Goal: Task Accomplishment & Management: Manage account settings

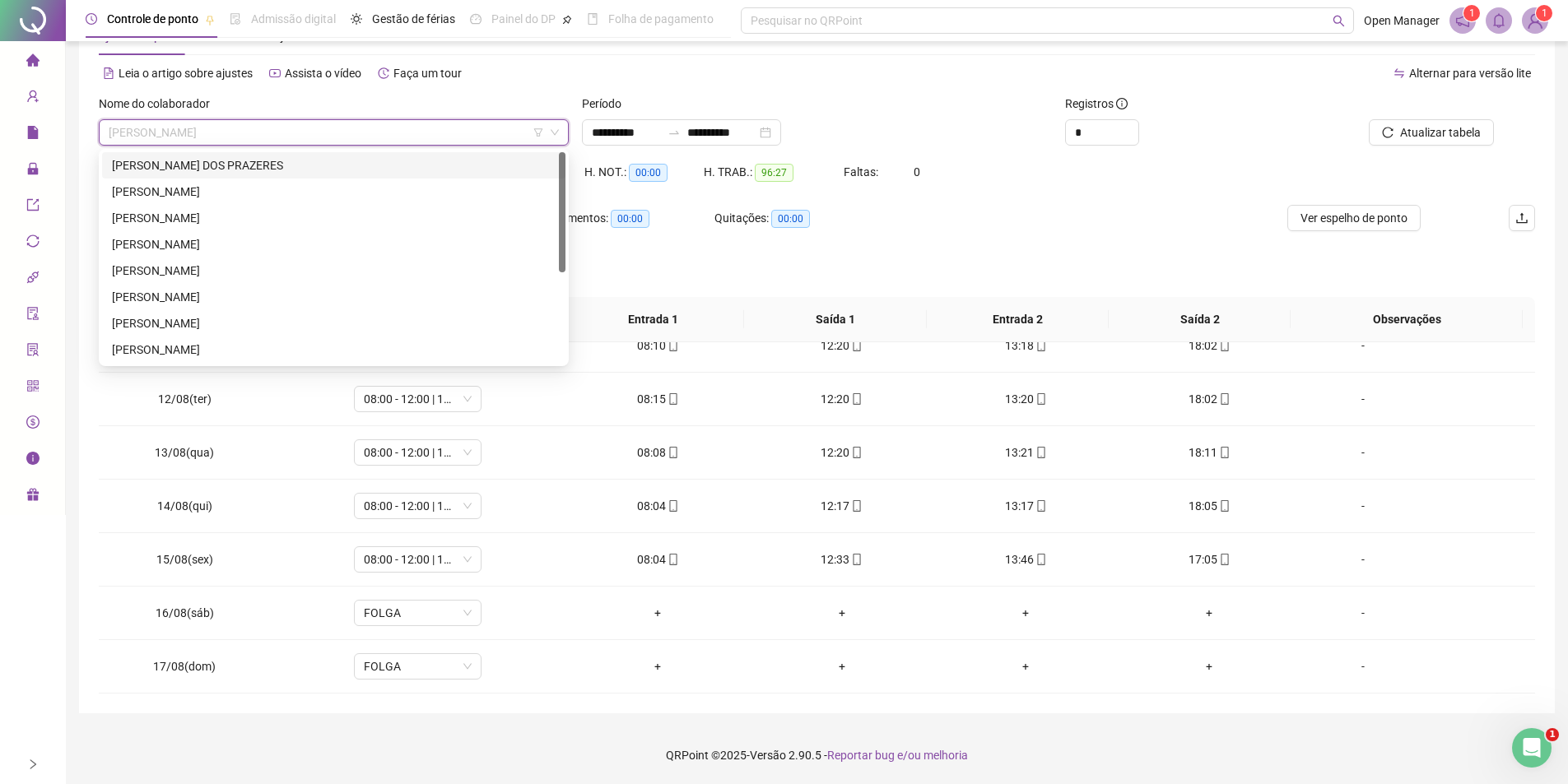
click at [219, 174] on div "[PERSON_NAME] DOS PRAZERES" at bounding box center [333, 166] width 443 height 18
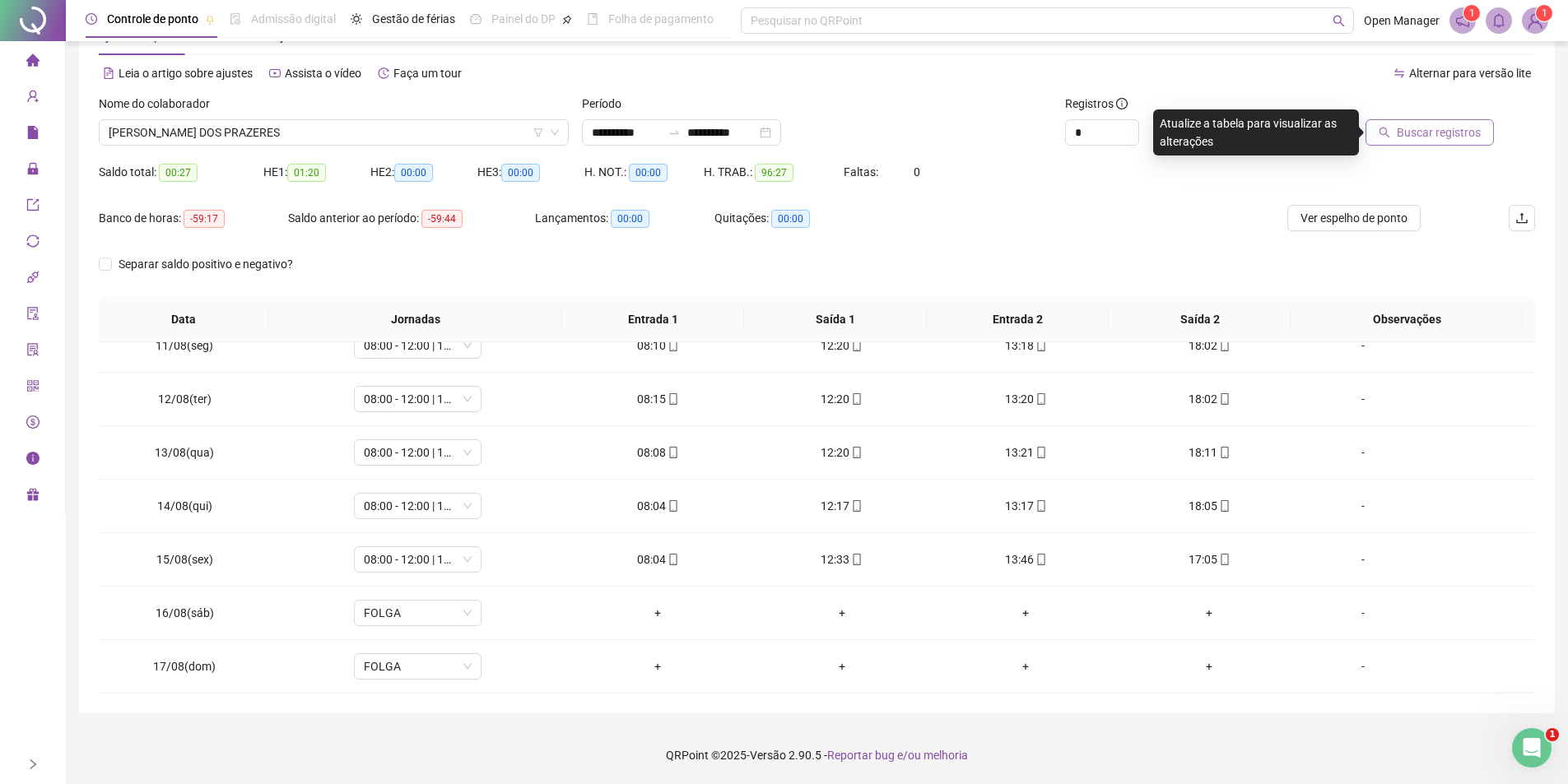
click at [1431, 141] on button "Buscar registros" at bounding box center [1429, 132] width 128 height 26
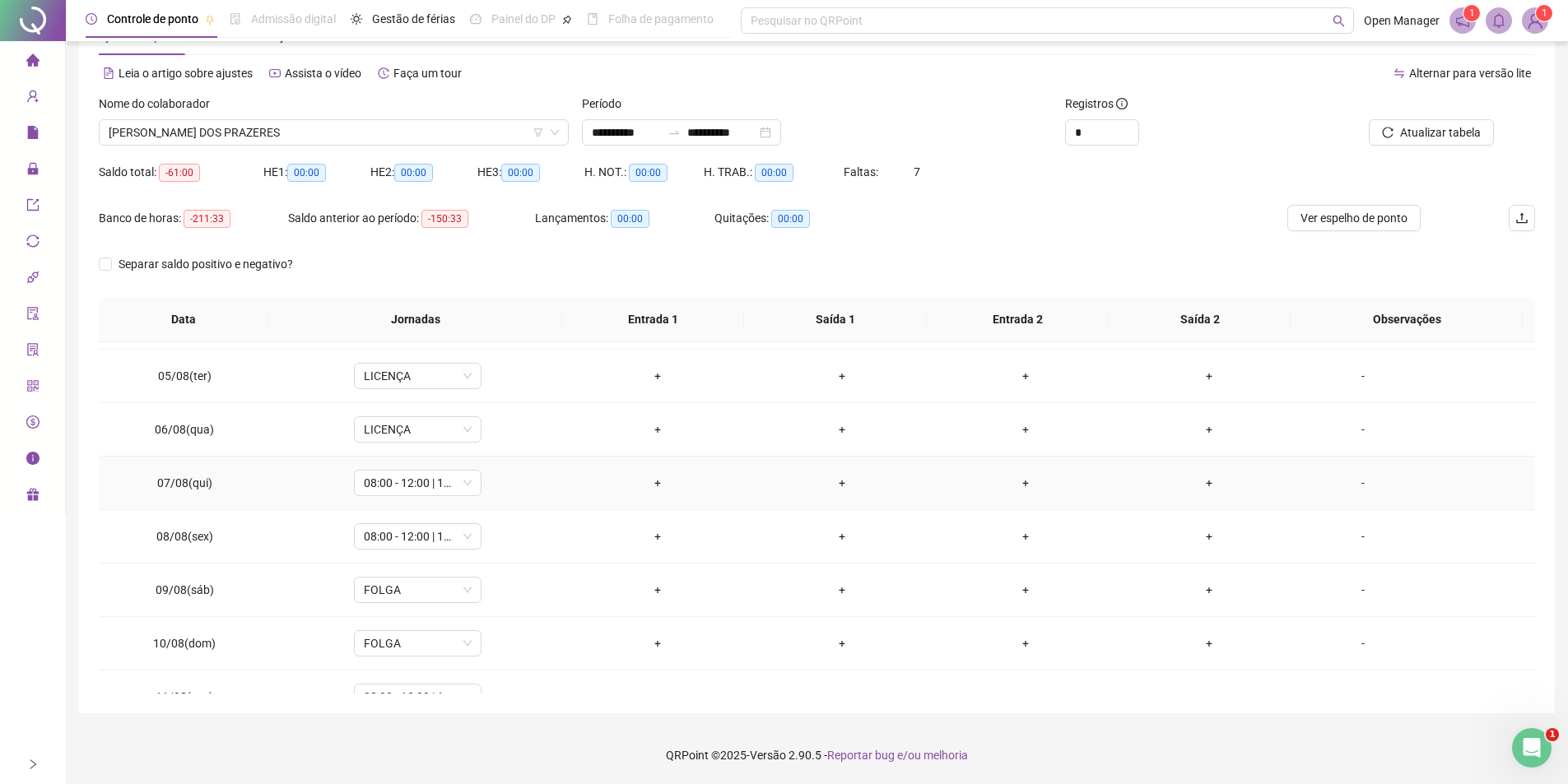
scroll to position [247, 0]
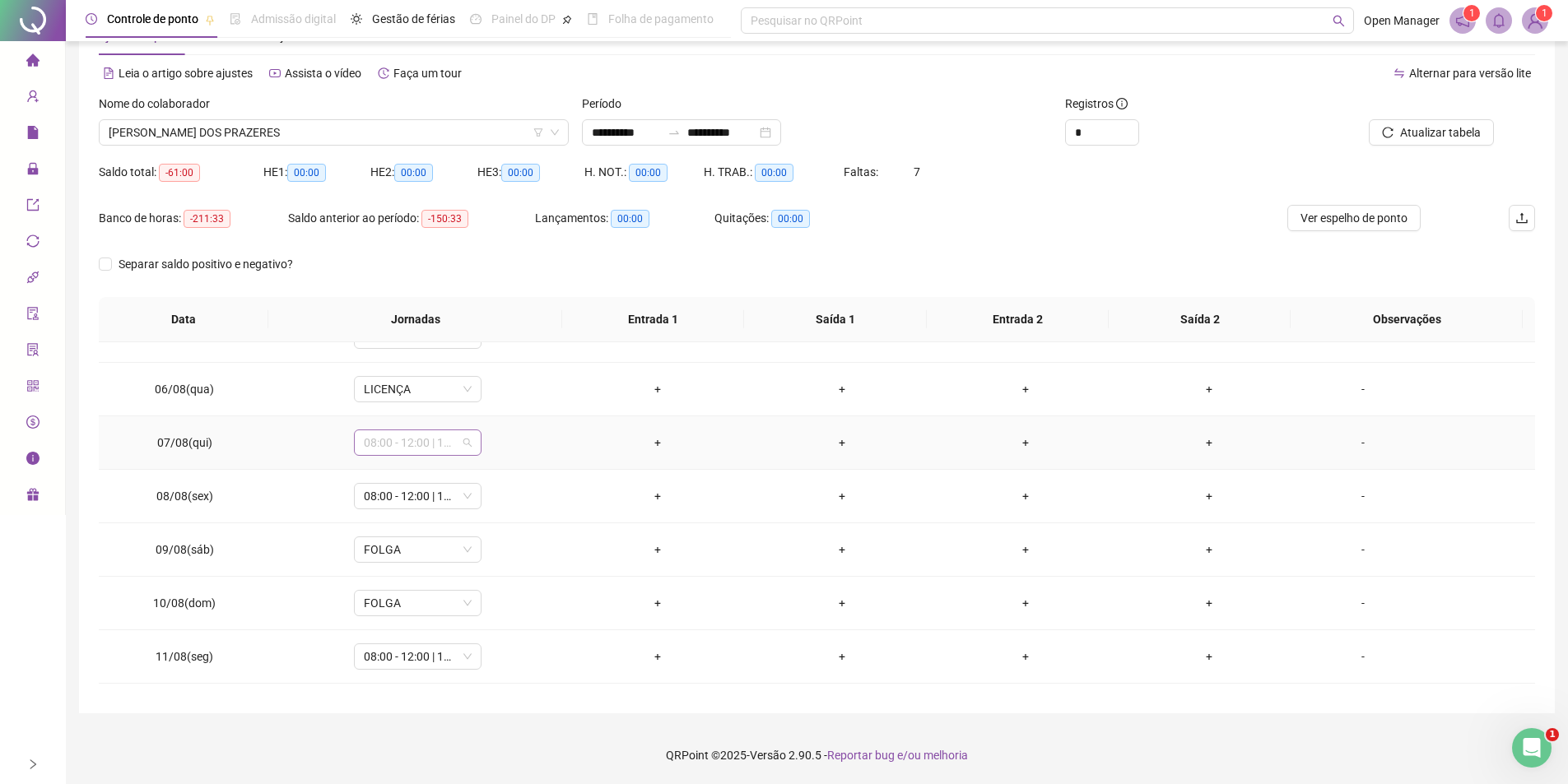
click at [410, 444] on span "08:00 - 12:00 | 13:00 - 18:00" at bounding box center [417, 443] width 107 height 25
click at [413, 655] on div "Licença" at bounding box center [443, 659] width 139 height 18
click at [499, 394] on span "Sim" at bounding box center [493, 400] width 19 height 18
click at [409, 504] on span "08:00 - 12:00 | 13:00 - 17:00" at bounding box center [417, 496] width 107 height 25
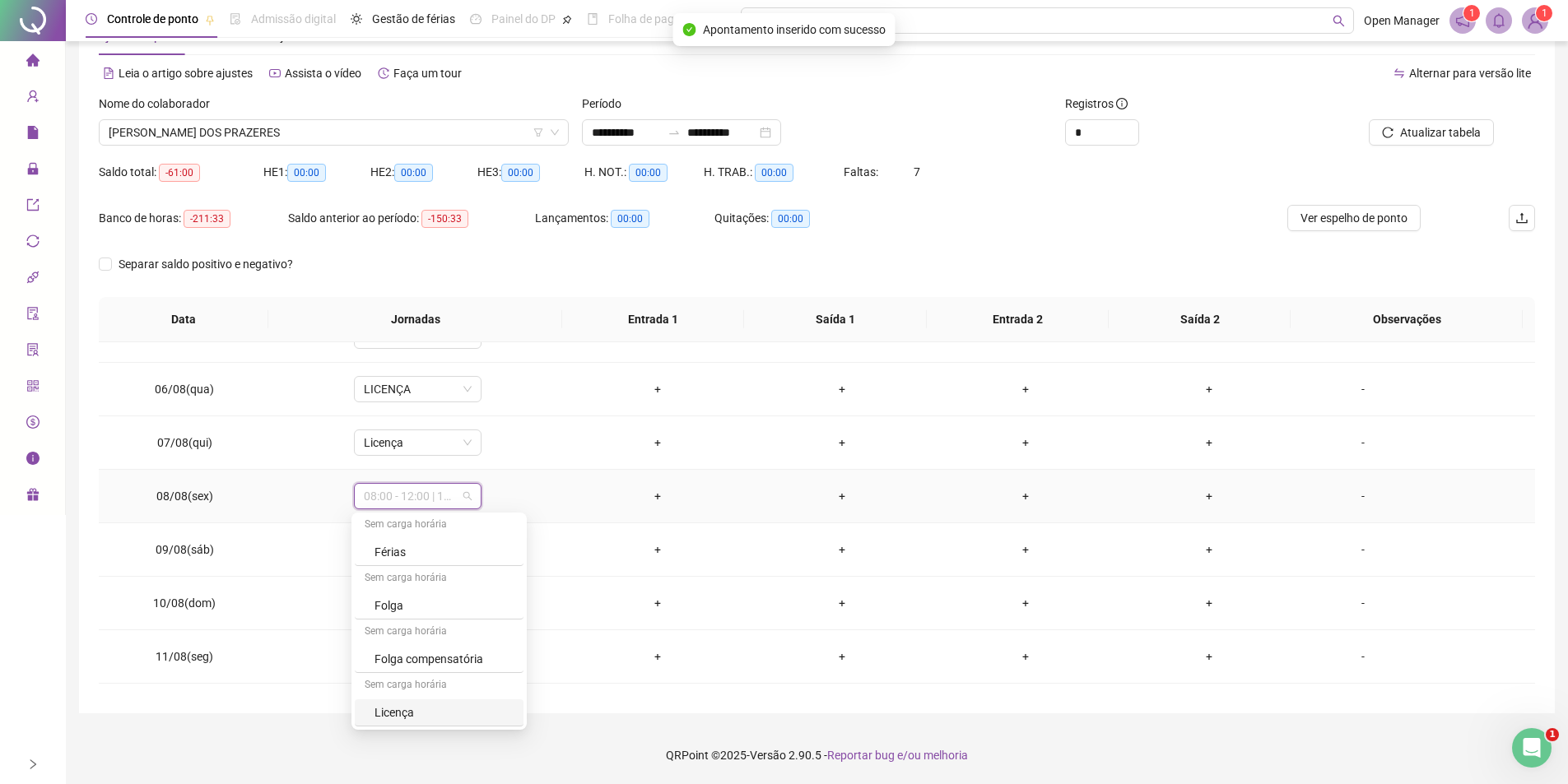
click at [401, 713] on div "Licença" at bounding box center [443, 712] width 139 height 18
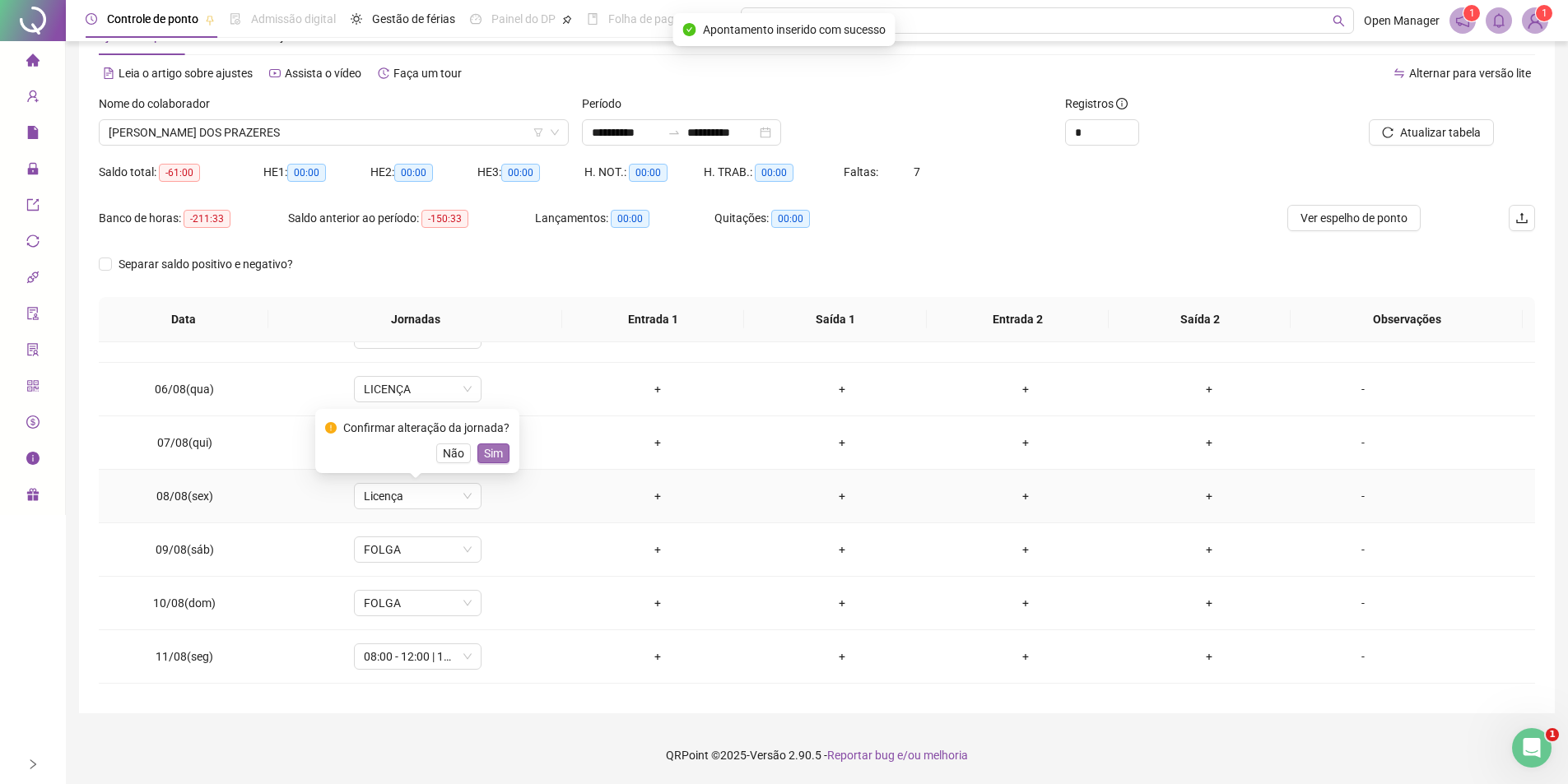
click at [491, 455] on span "Sim" at bounding box center [493, 453] width 19 height 18
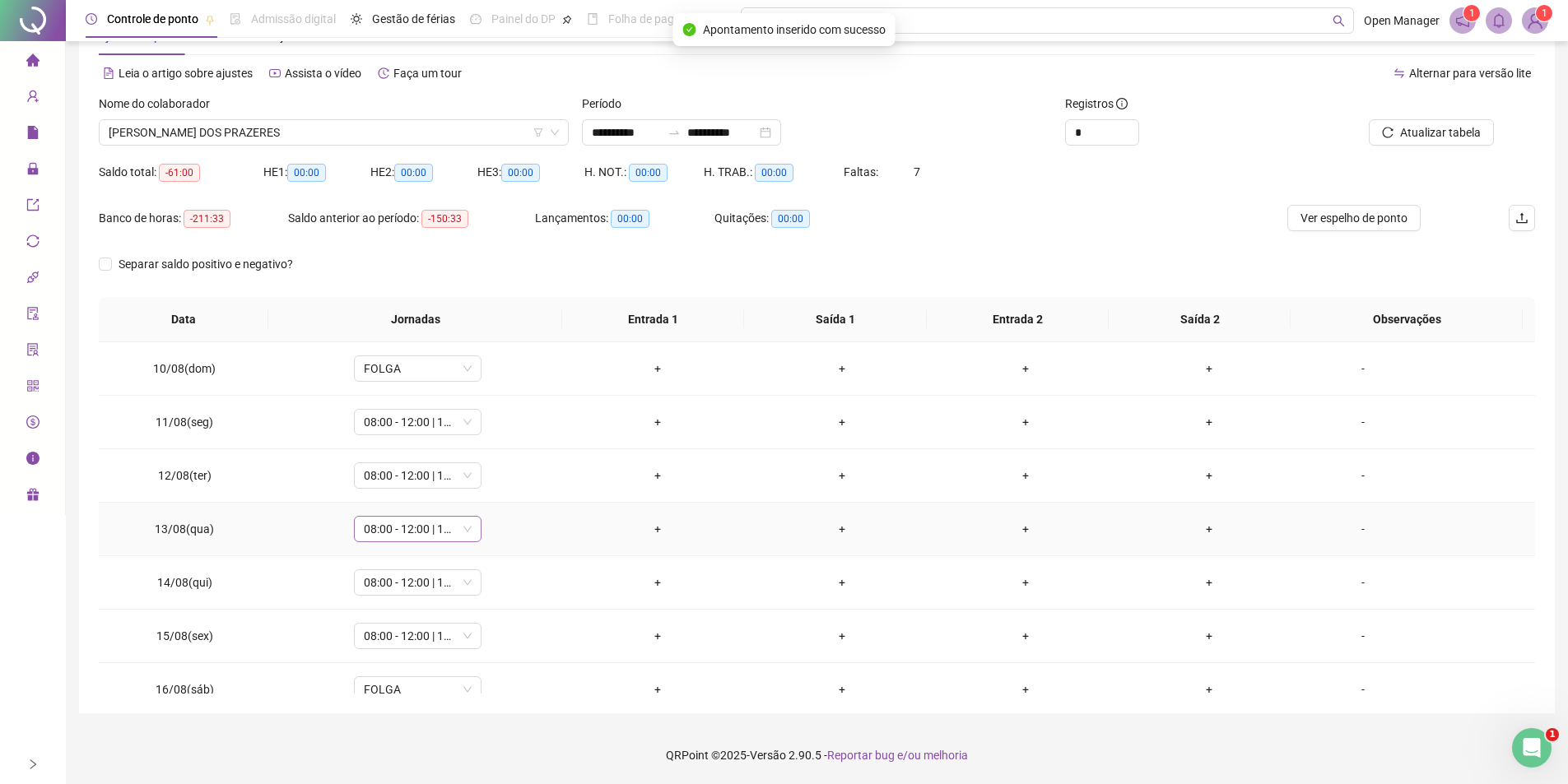
scroll to position [494, 0]
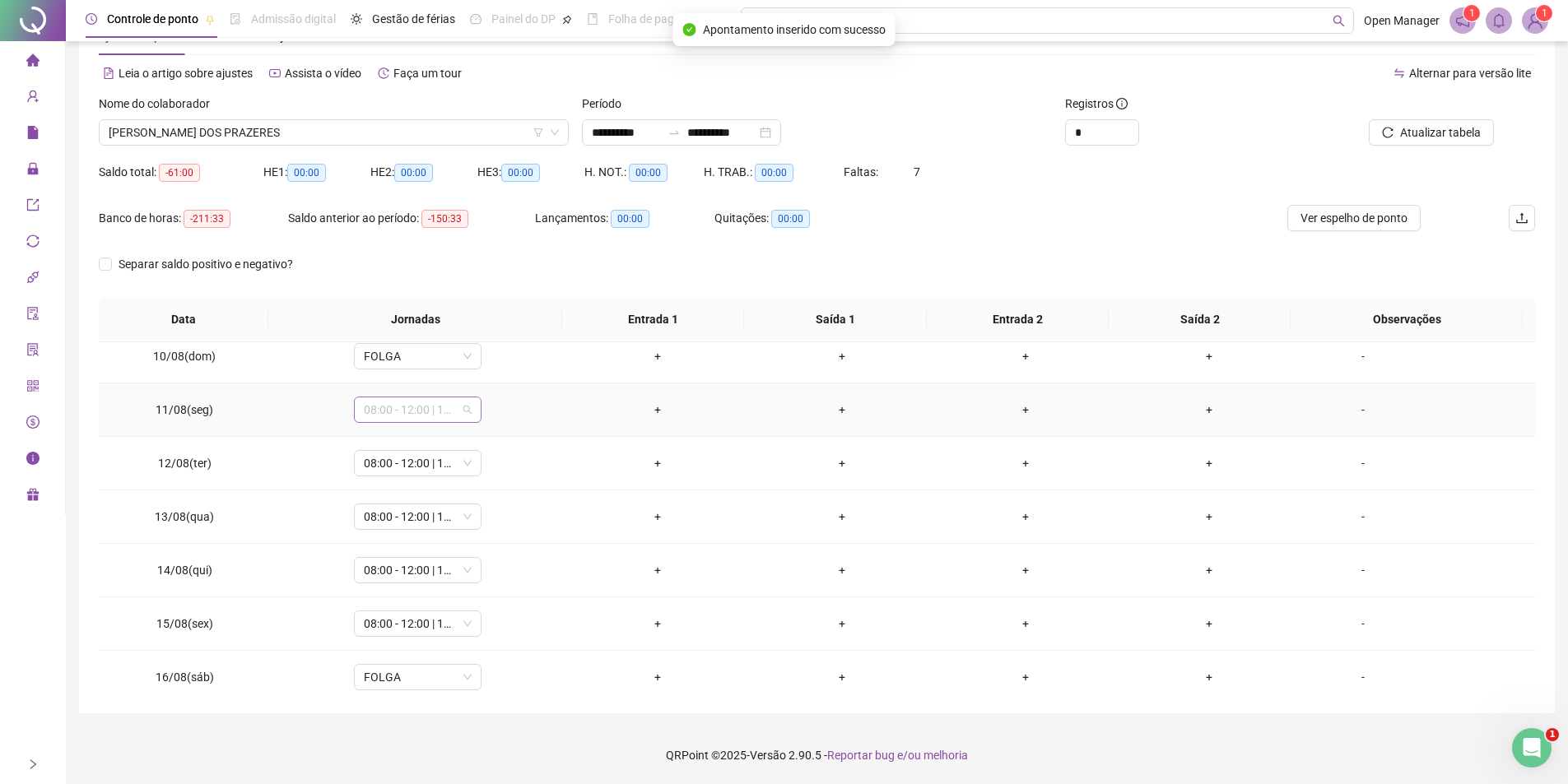
click at [426, 416] on span "08:00 - 12:00 | 13:00 - 18:00" at bounding box center [417, 410] width 107 height 25
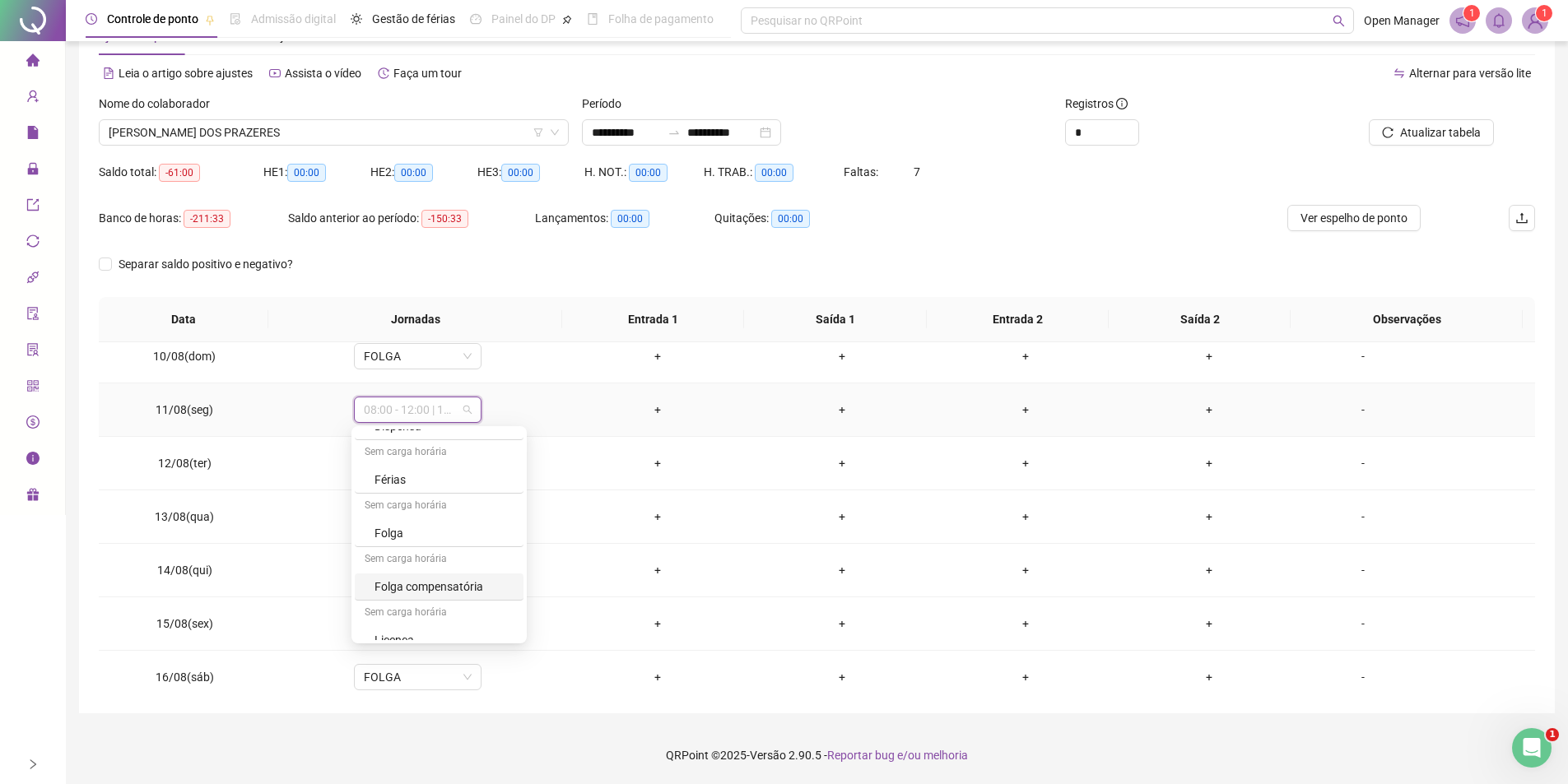
scroll to position [217, 0]
click at [403, 630] on div "Licença" at bounding box center [443, 626] width 139 height 18
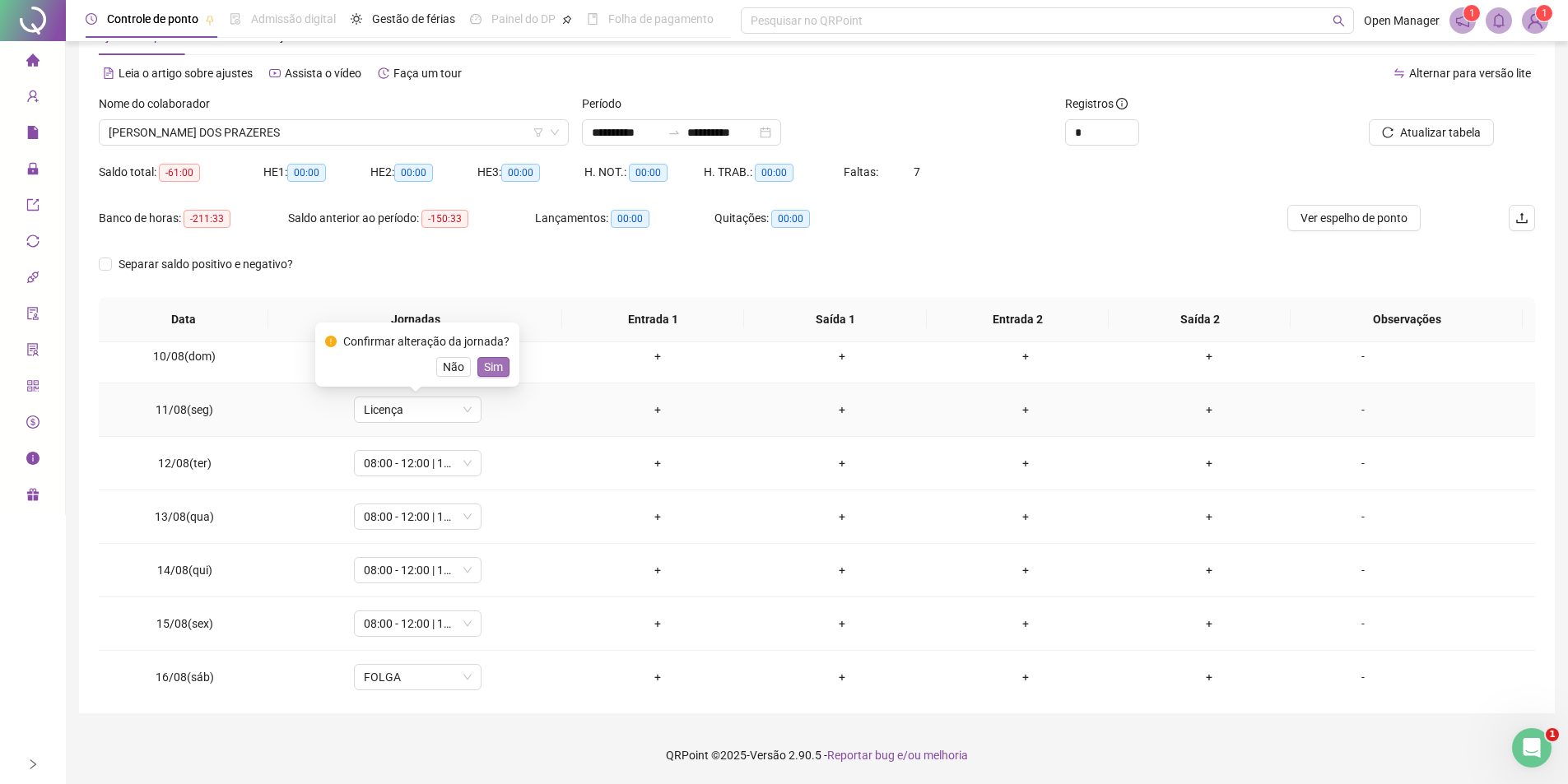
click at [496, 364] on span "Sim" at bounding box center [493, 367] width 19 height 18
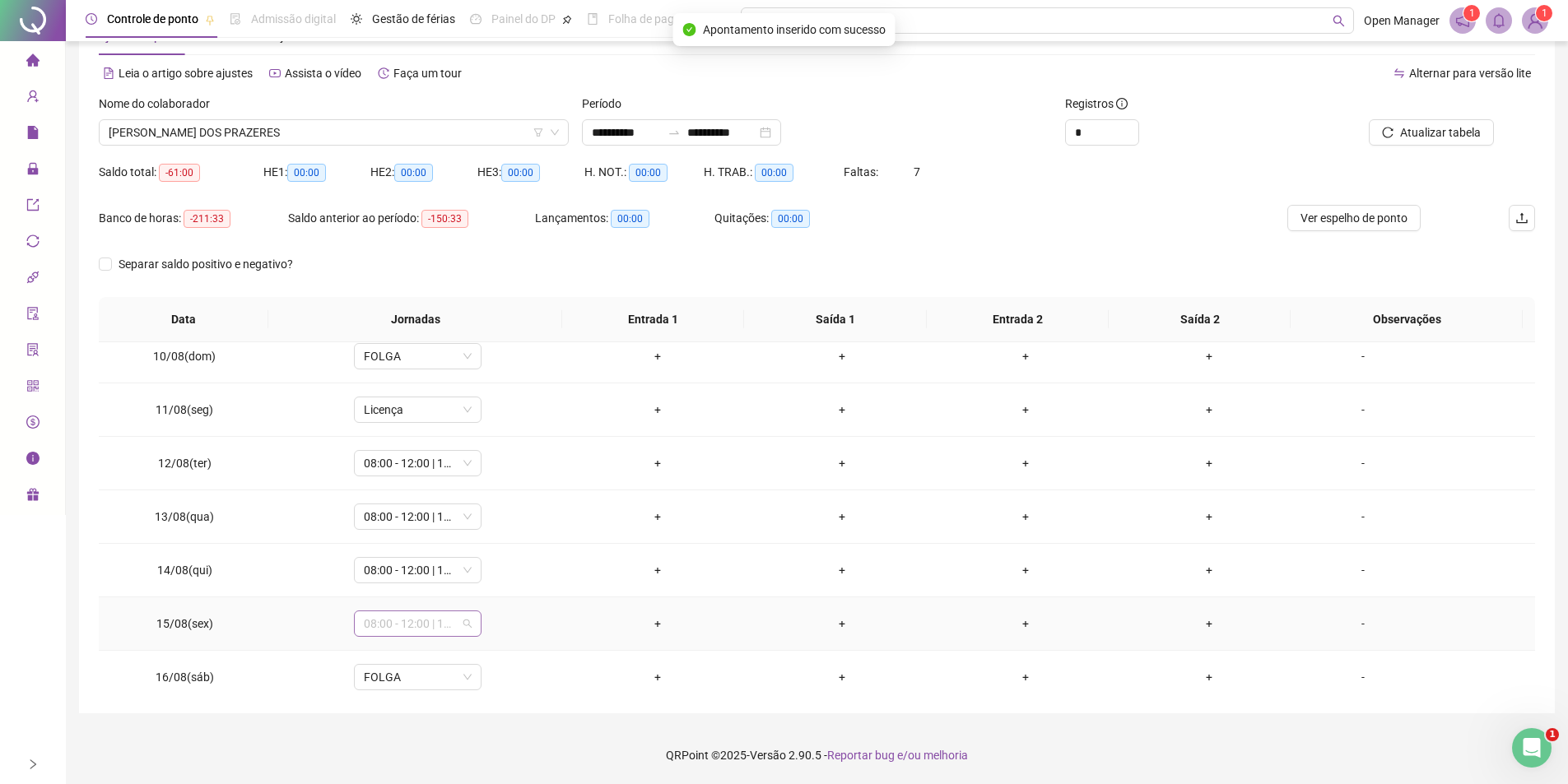
click at [406, 626] on span "08:00 - 12:00 | 13:00 - 17:00" at bounding box center [417, 624] width 107 height 25
click at [410, 585] on div "Licença" at bounding box center [443, 590] width 139 height 18
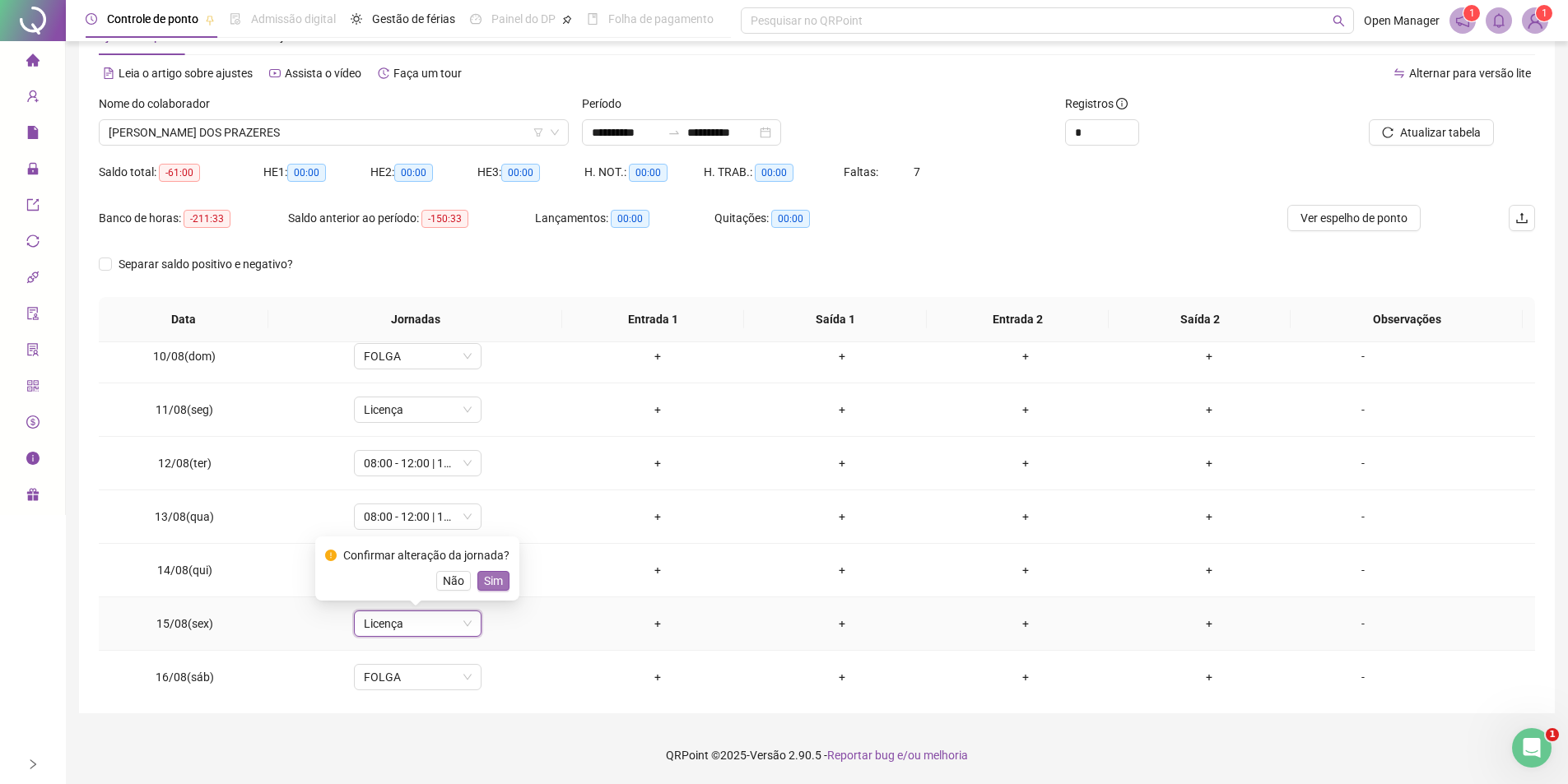
click at [493, 577] on span "Sim" at bounding box center [493, 581] width 19 height 18
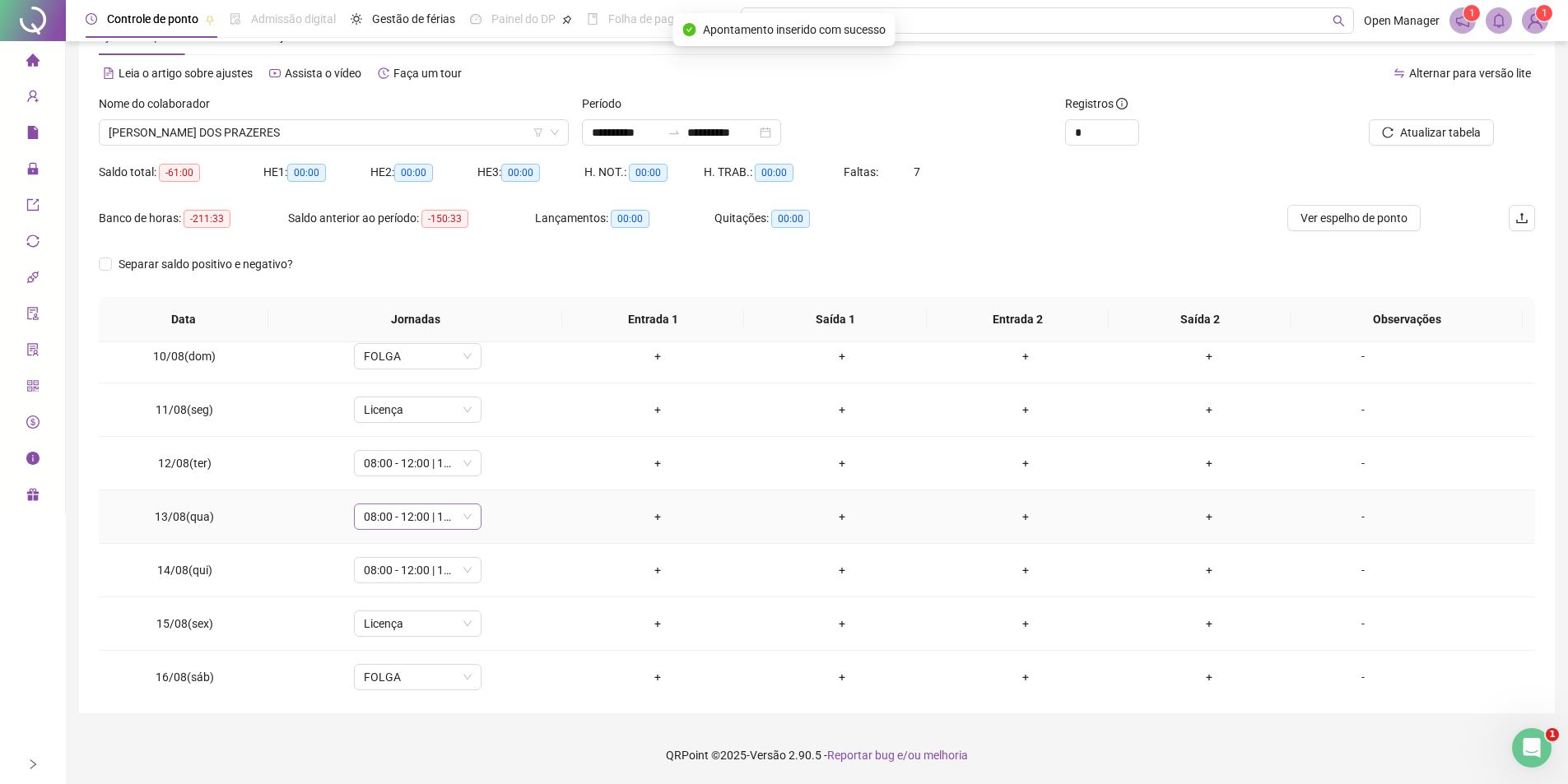
click at [437, 510] on span "08:00 - 12:00 | 13:00 - 18:00" at bounding box center [417, 516] width 107 height 25
drag, startPoint x: 402, startPoint y: 732, endPoint x: 403, endPoint y: 718, distance: 14.0
click at [401, 733] on div "Licença" at bounding box center [443, 733] width 139 height 18
click at [491, 470] on span "Sim" at bounding box center [493, 473] width 19 height 18
click at [412, 559] on span "08:00 - 12:00 | 13:00 - 18:00" at bounding box center [417, 570] width 107 height 25
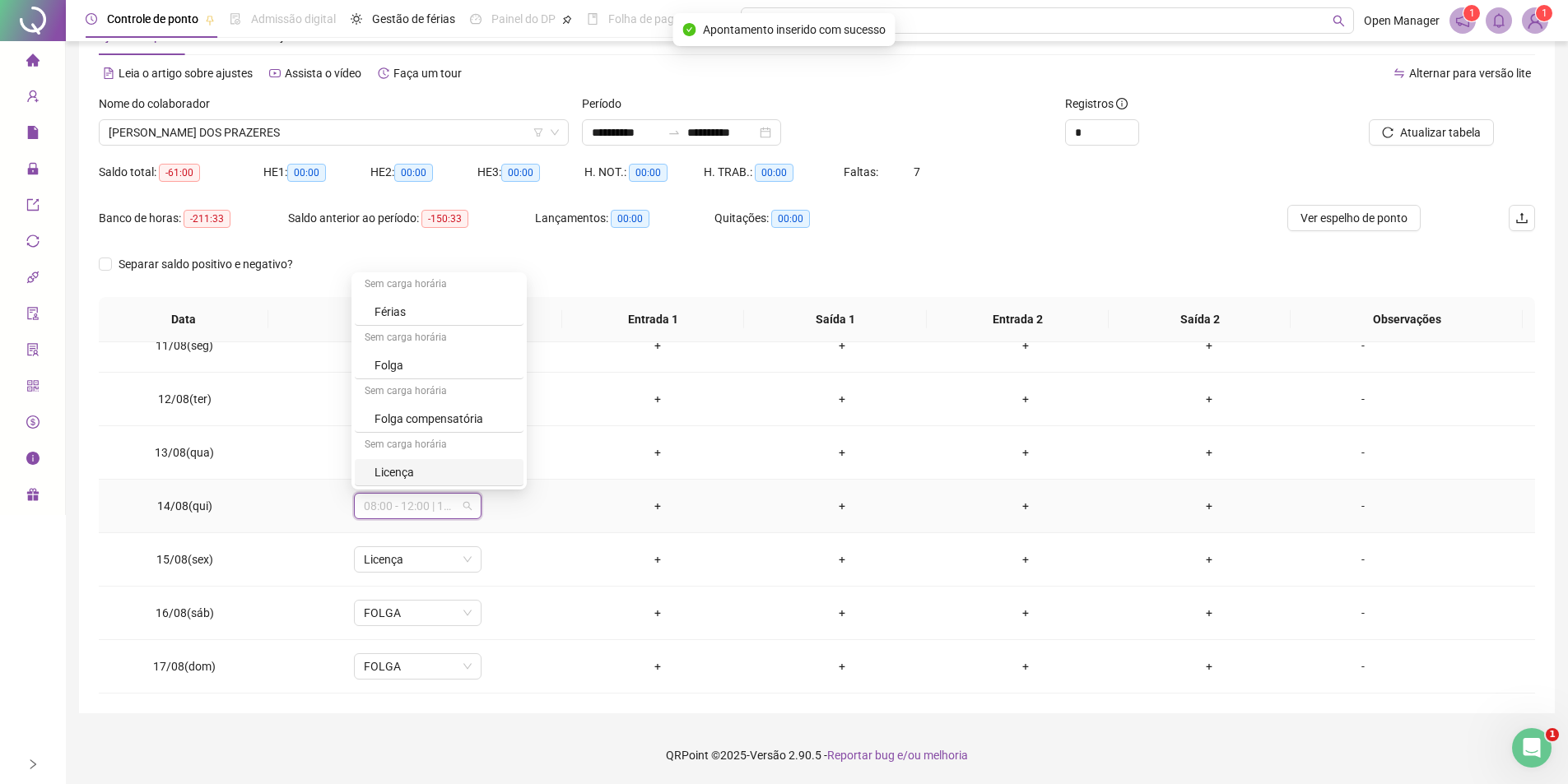
click at [413, 466] on div "Licença" at bounding box center [443, 472] width 139 height 18
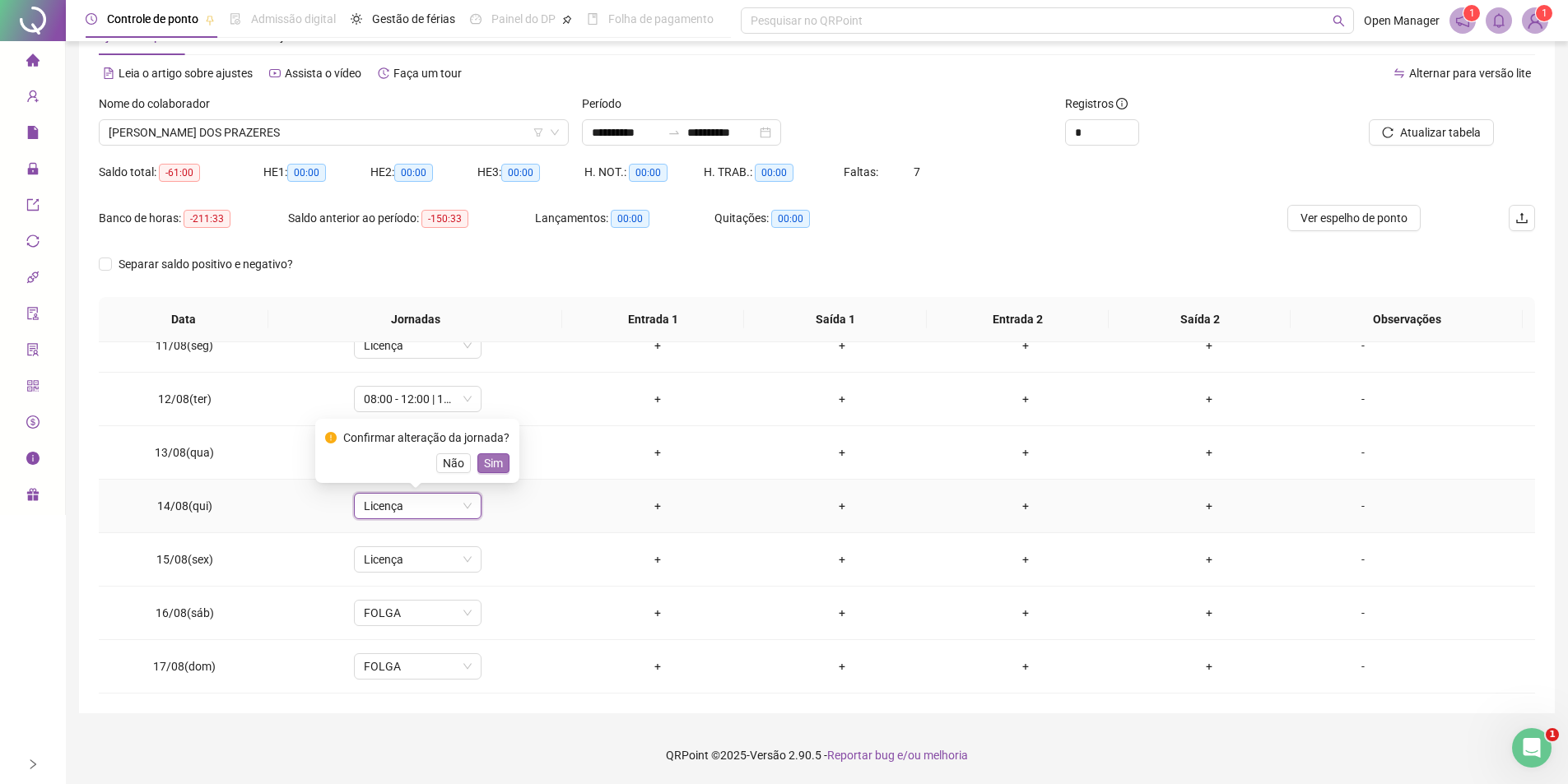
click at [486, 460] on span "Sim" at bounding box center [493, 463] width 19 height 18
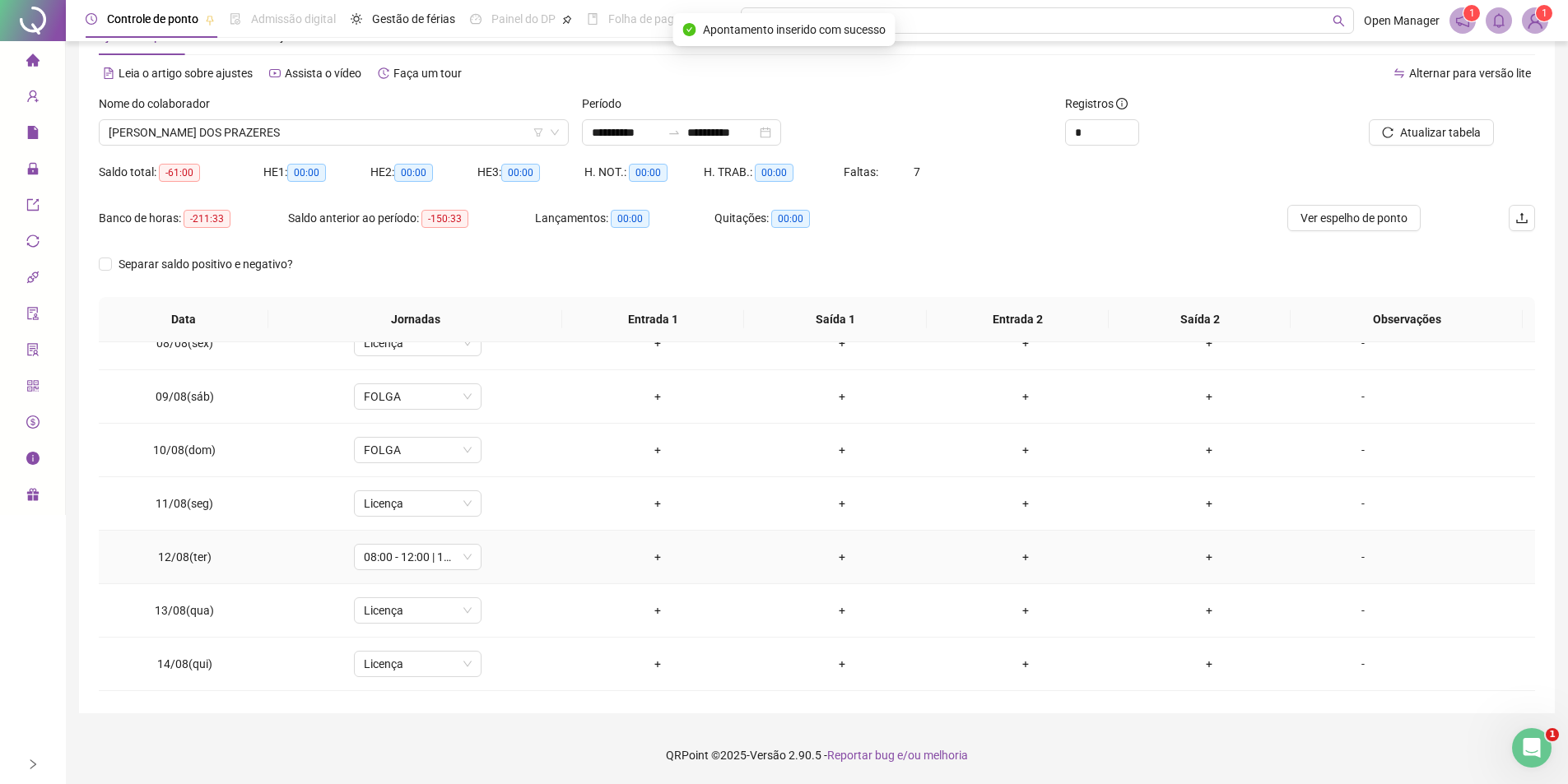
scroll to position [393, 0]
click at [417, 577] on td "08:00 - 12:00 | 13:00 - 18:00" at bounding box center [417, 564] width 296 height 54
click at [405, 561] on span "08:00 - 12:00 | 13:00 - 18:00" at bounding box center [417, 564] width 107 height 25
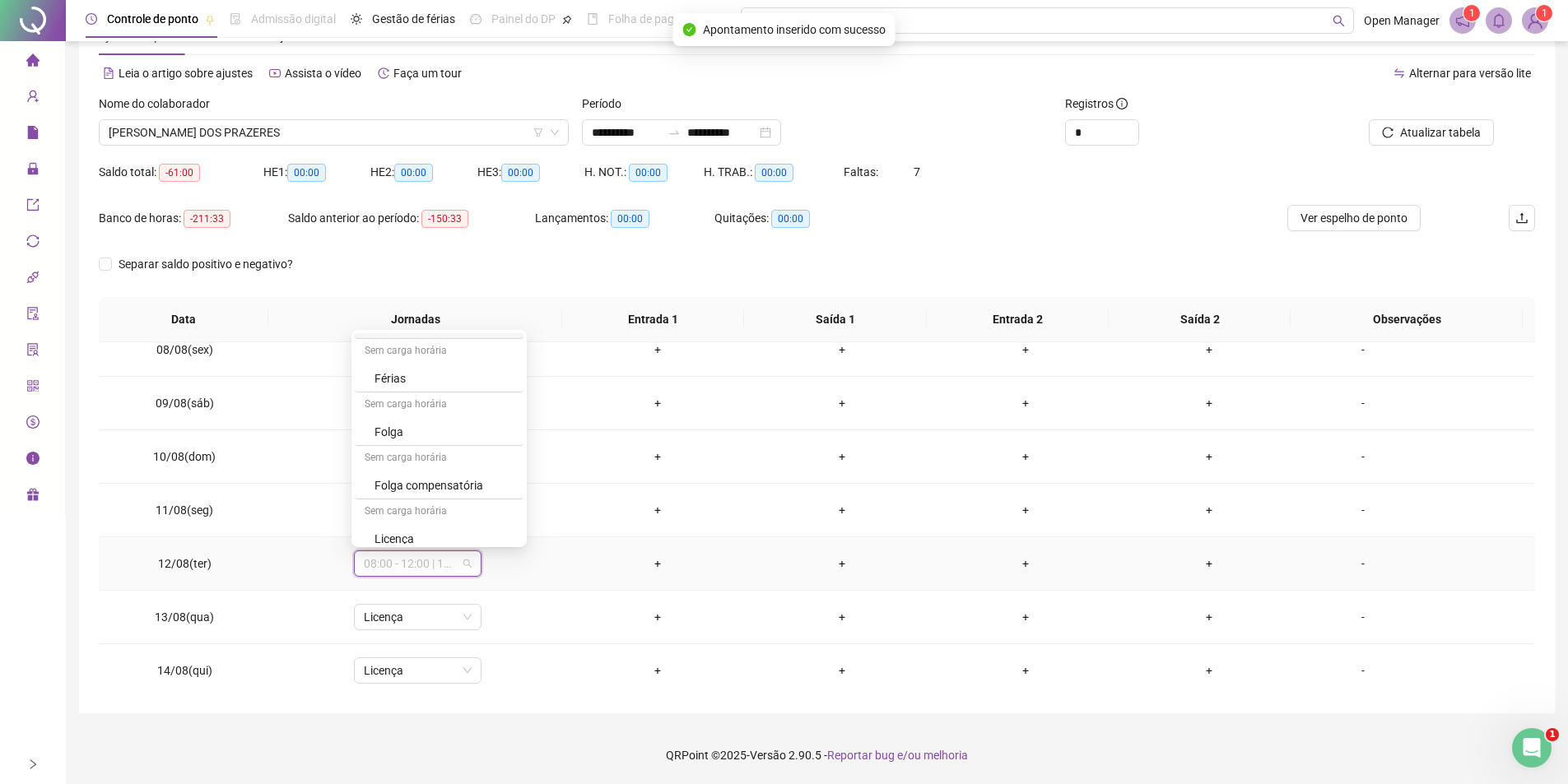
scroll to position [217, 0]
click at [412, 531] on div "Licença" at bounding box center [443, 530] width 139 height 18
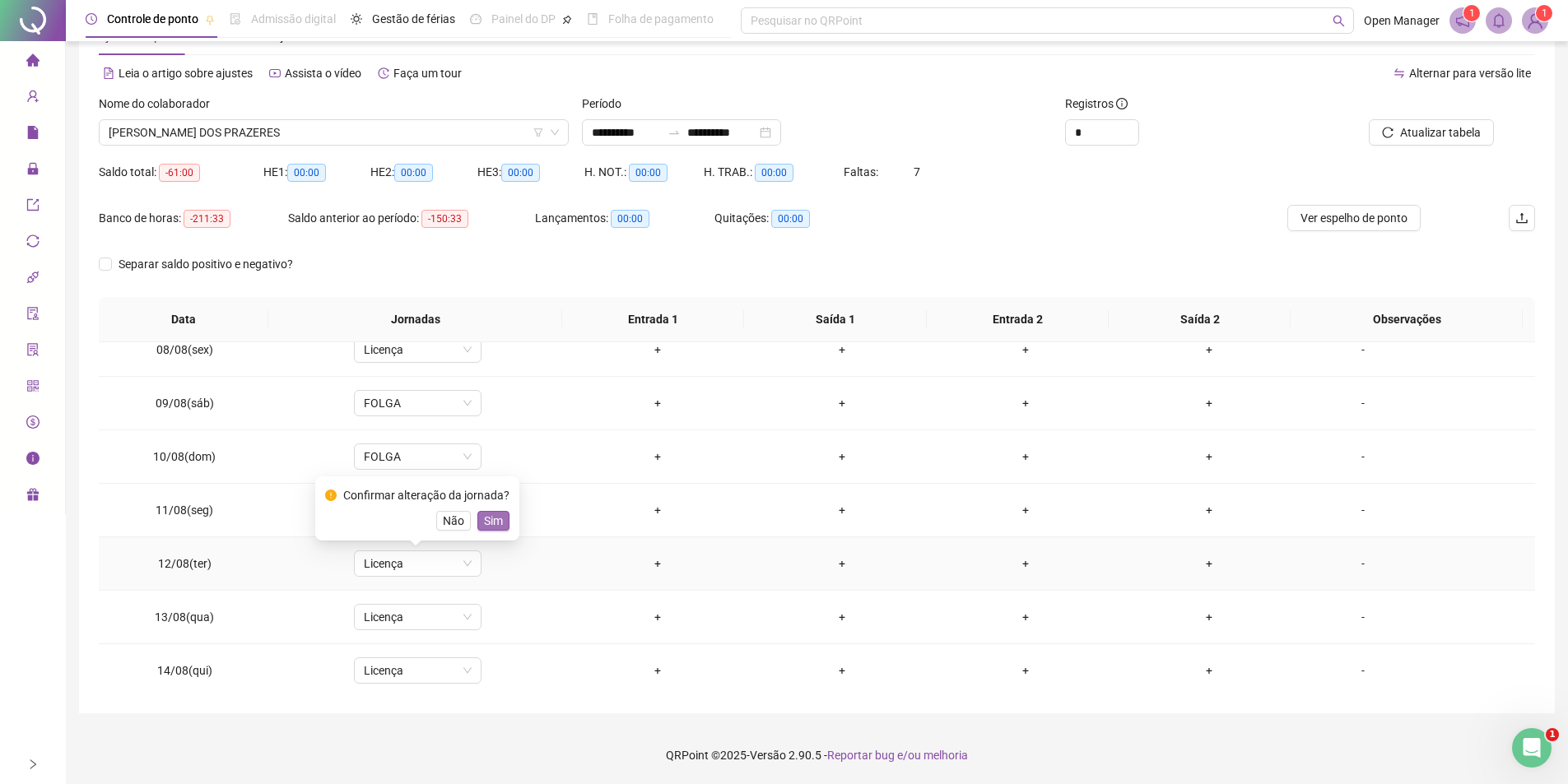
click at [479, 524] on button "Sim" at bounding box center [493, 521] width 32 height 20
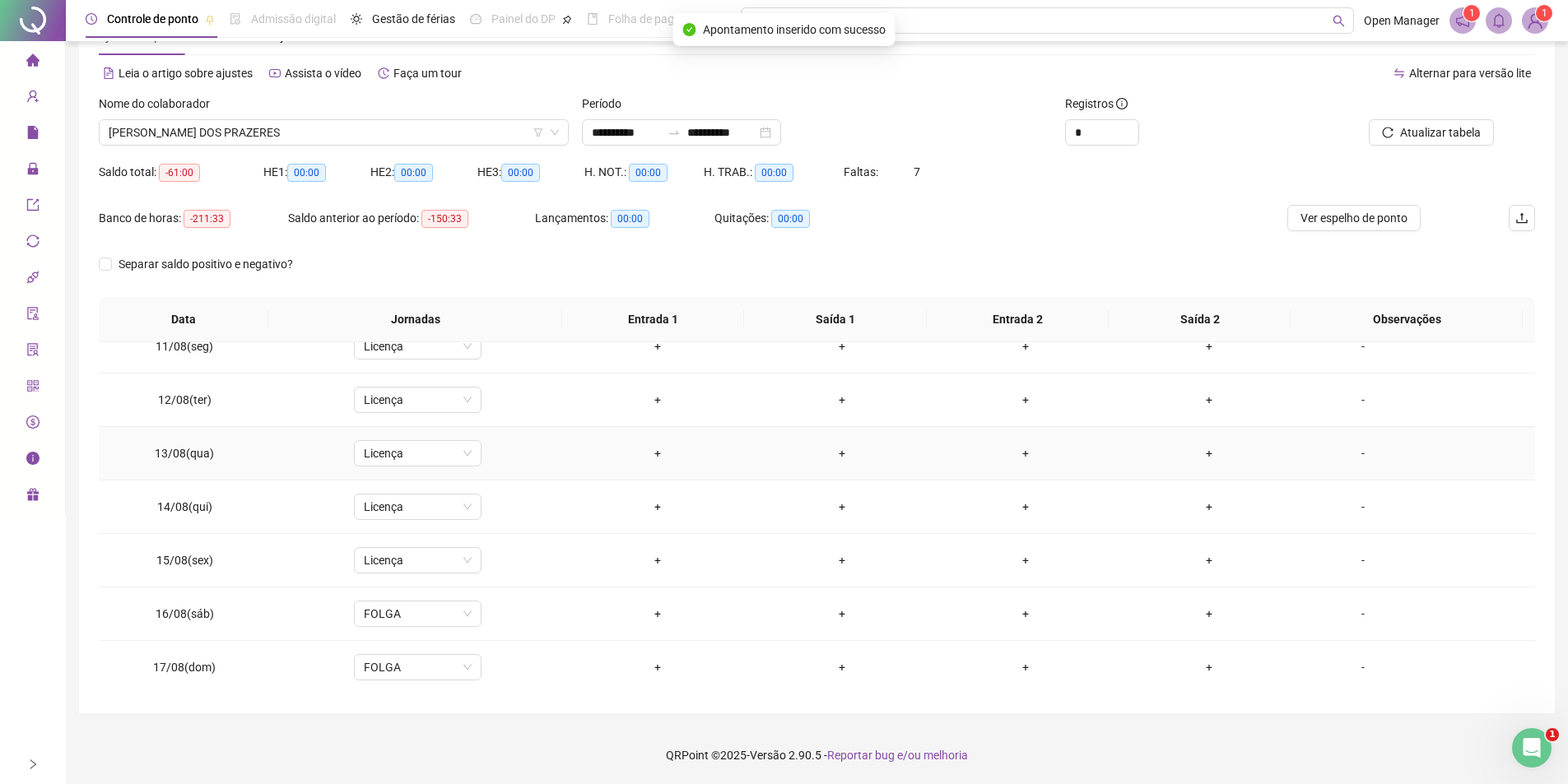
scroll to position [558, 0]
click at [1453, 137] on span "Atualizar tabela" at bounding box center [1441, 132] width 81 height 18
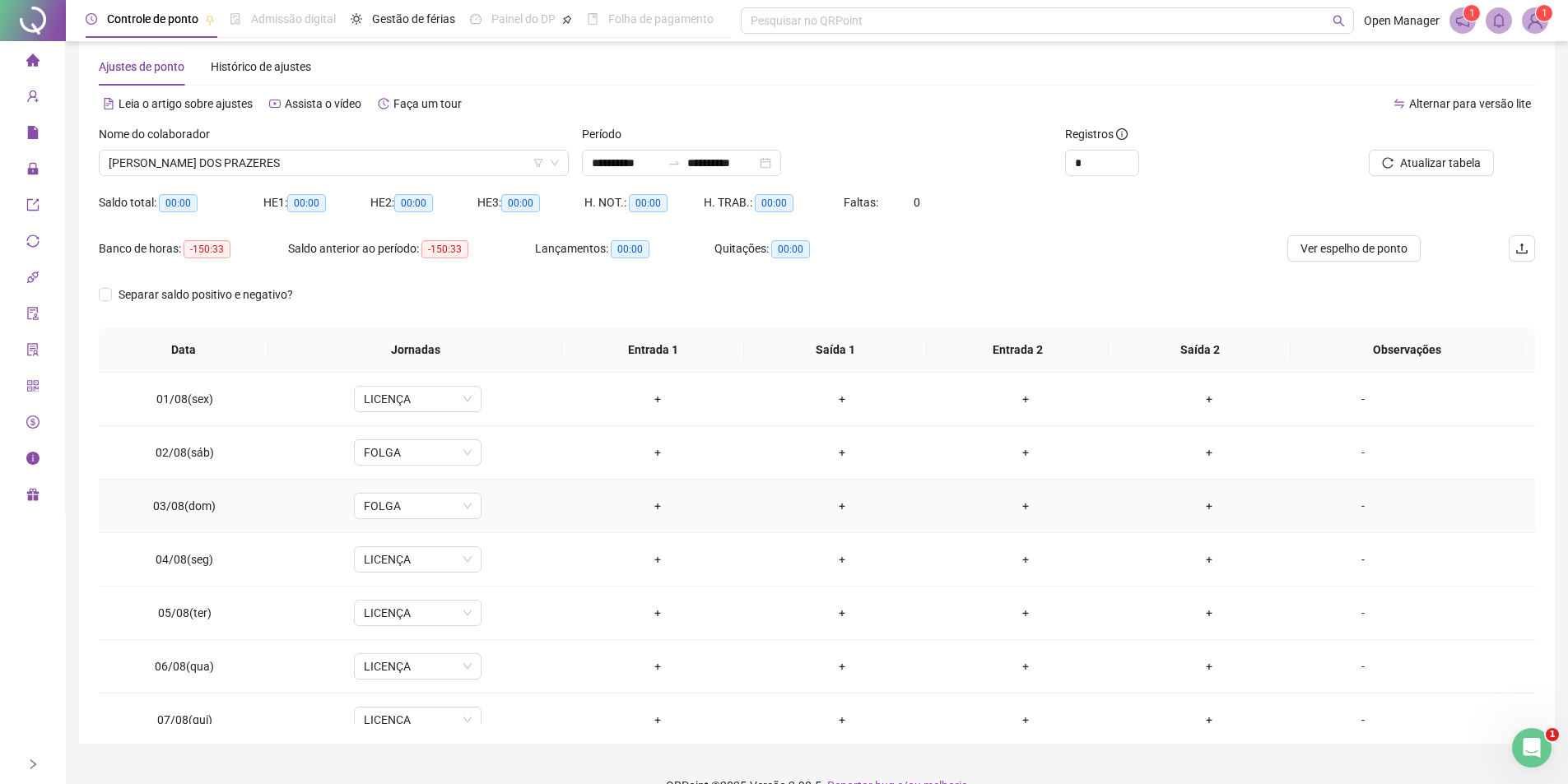
scroll to position [0, 0]
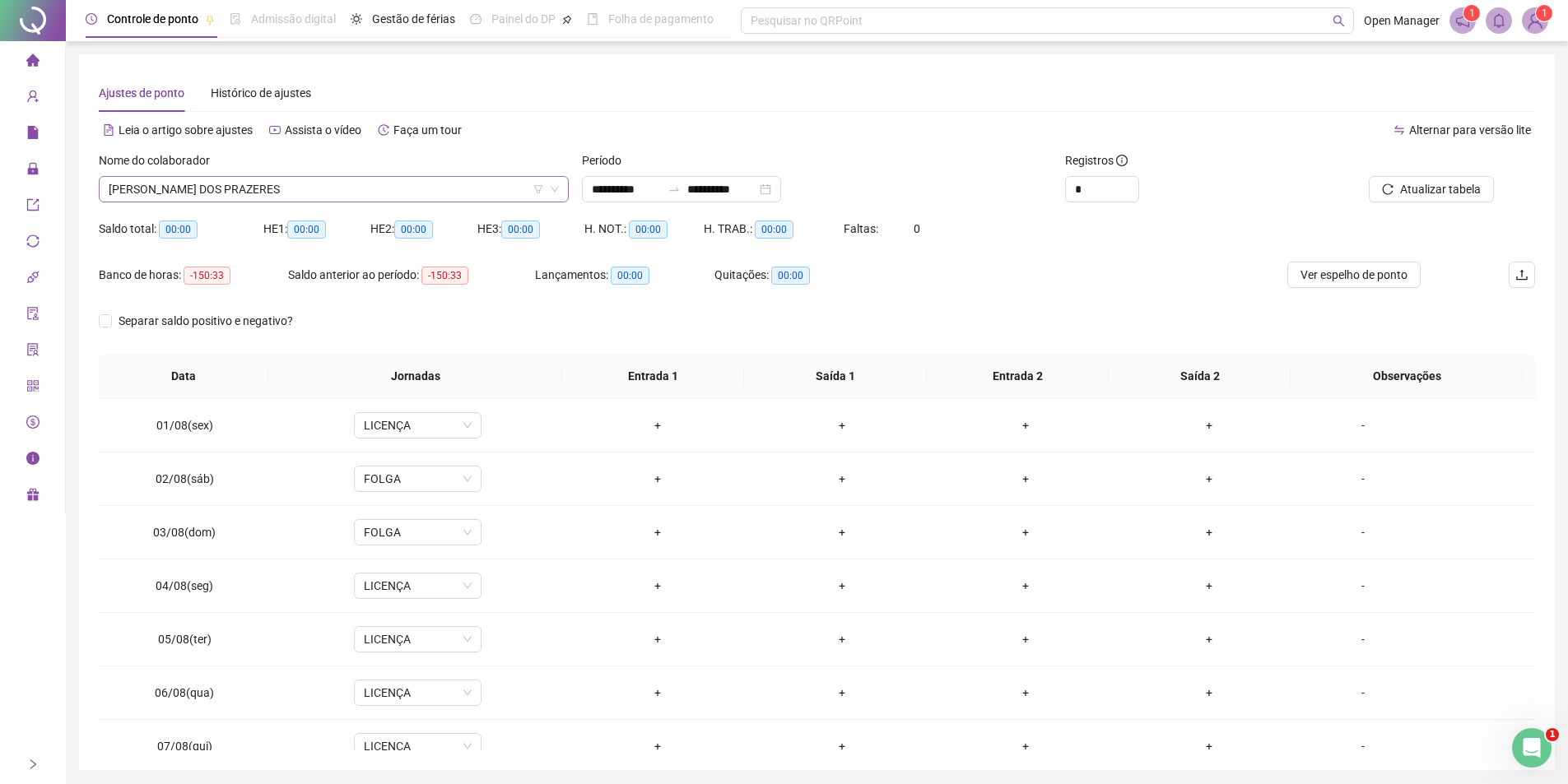
click at [188, 188] on span "[PERSON_NAME] DOS PRAZERES" at bounding box center [333, 190] width 450 height 25
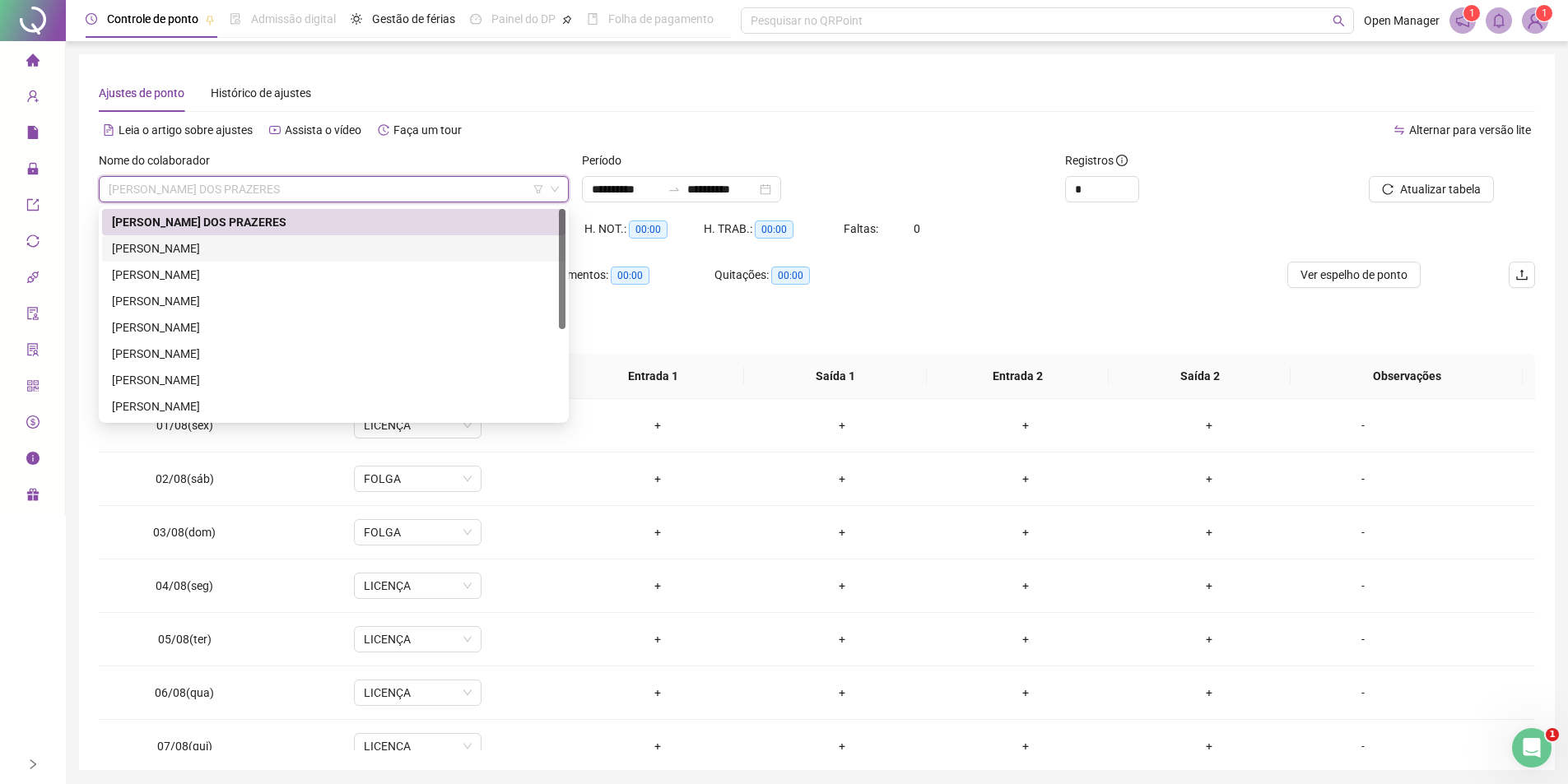
click at [167, 253] on div "[PERSON_NAME]" at bounding box center [333, 248] width 443 height 18
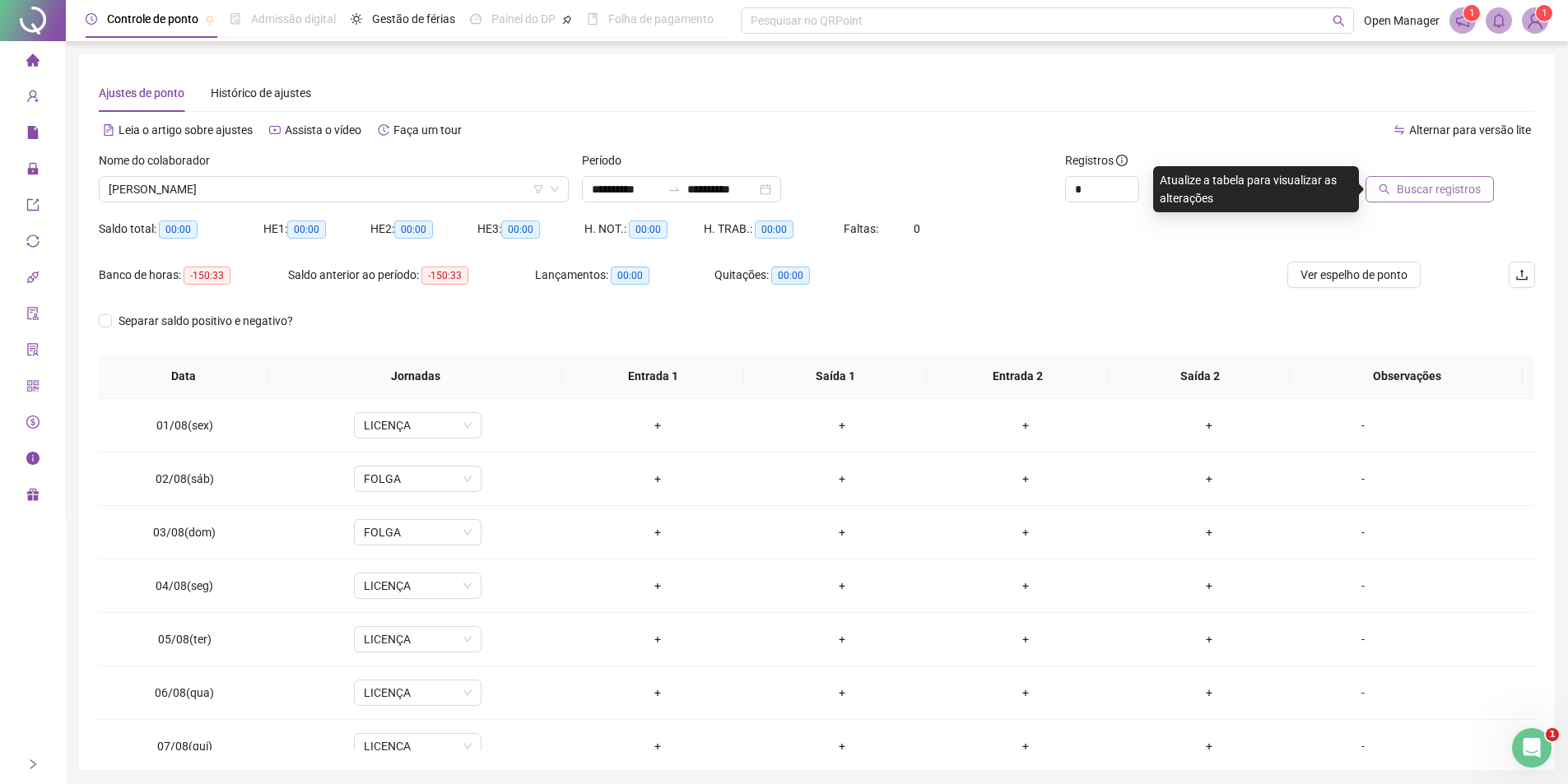
click at [1401, 181] on button "Buscar registros" at bounding box center [1429, 189] width 128 height 26
